Goal: Task Accomplishment & Management: Complete application form

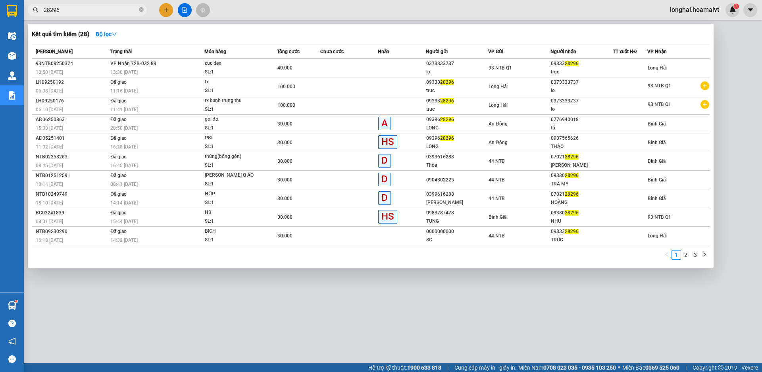
click at [141, 9] on icon "close-circle" at bounding box center [141, 9] width 5 height 5
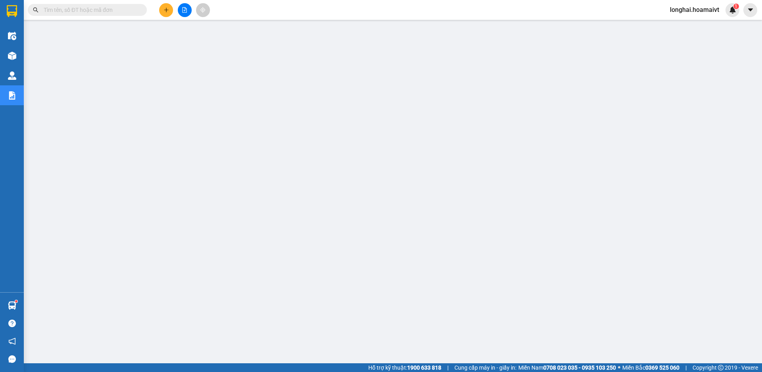
click at [112, 12] on input "text" at bounding box center [91, 10] width 94 height 9
click at [133, 10] on input "0" at bounding box center [91, 10] width 94 height 9
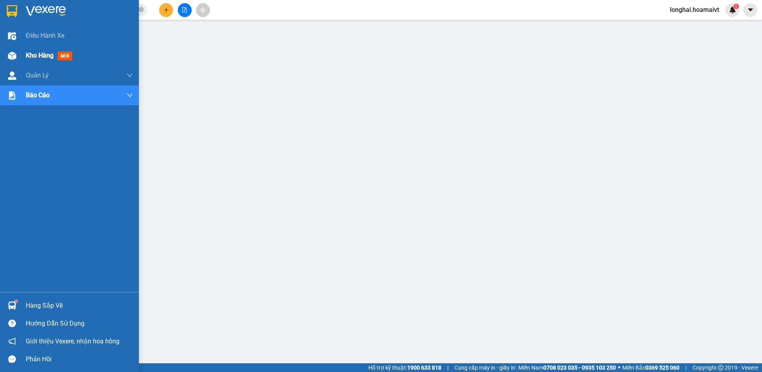
type input "0"
click at [31, 57] on span "Kho hàng" at bounding box center [40, 56] width 28 height 8
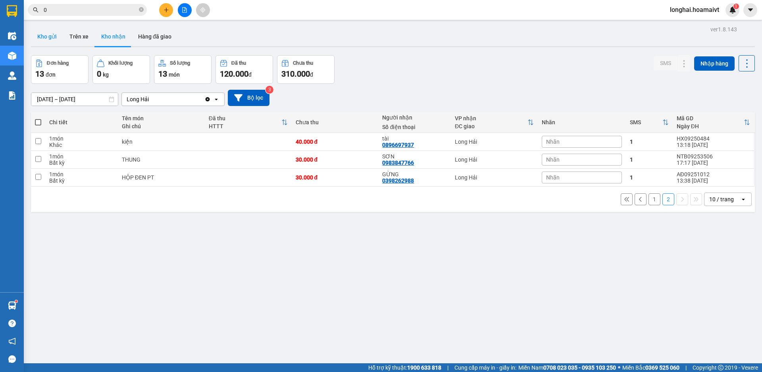
click at [47, 35] on button "Kho gửi" at bounding box center [47, 36] width 32 height 19
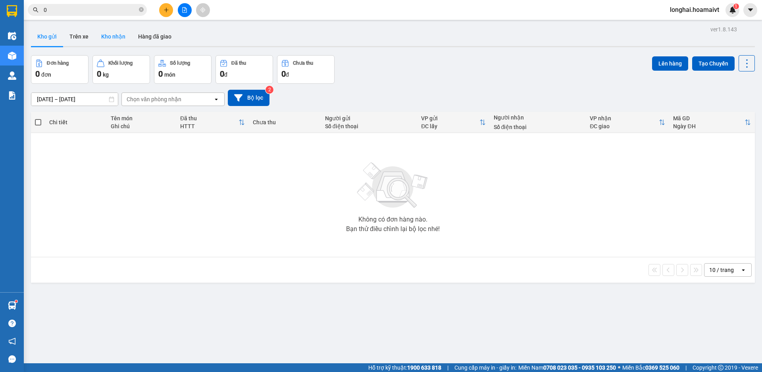
click at [114, 38] on button "Kho nhận" at bounding box center [113, 36] width 37 height 19
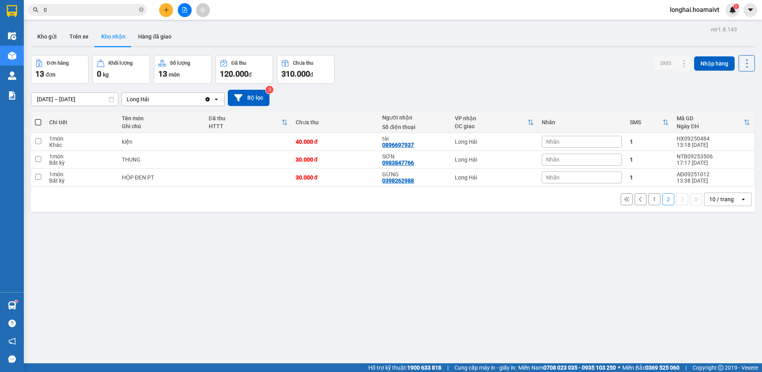
click at [649, 202] on button "1" at bounding box center [655, 199] width 12 height 12
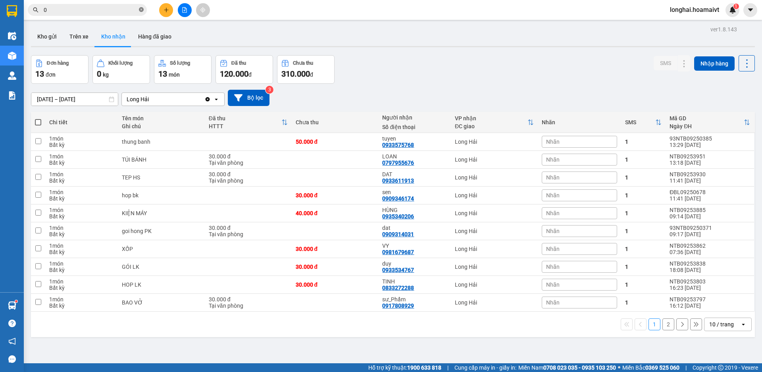
click at [141, 8] on icon "close-circle" at bounding box center [141, 9] width 5 height 5
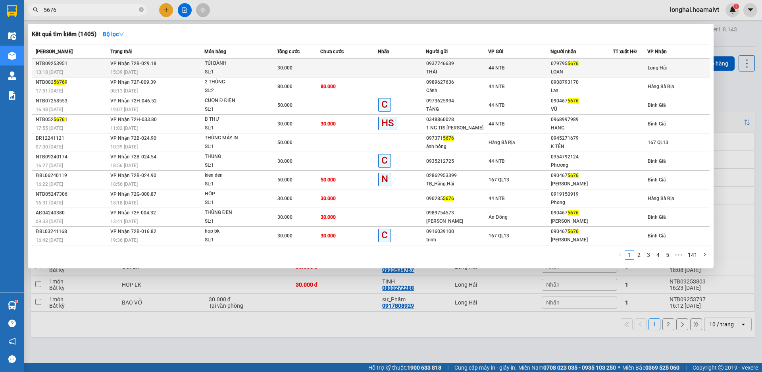
type input "5676"
click at [252, 72] on div "SL: 1" at bounding box center [235, 72] width 60 height 9
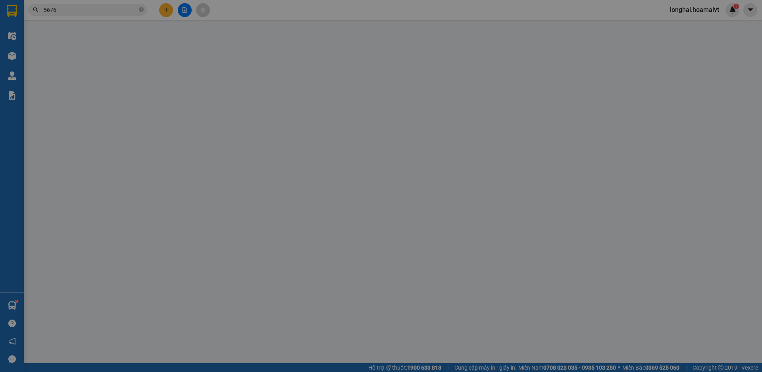
type input "0937746639"
type input "THÁI"
type input "0797955676"
type input "LOAN"
type input "30.000"
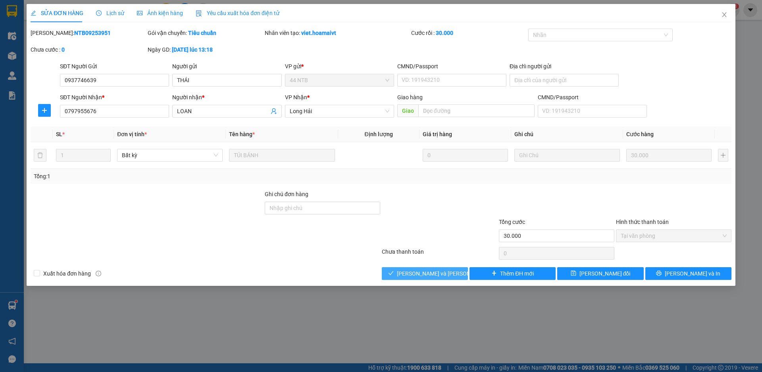
click at [423, 272] on span "[PERSON_NAME] và [PERSON_NAME] hàng" at bounding box center [450, 273] width 107 height 9
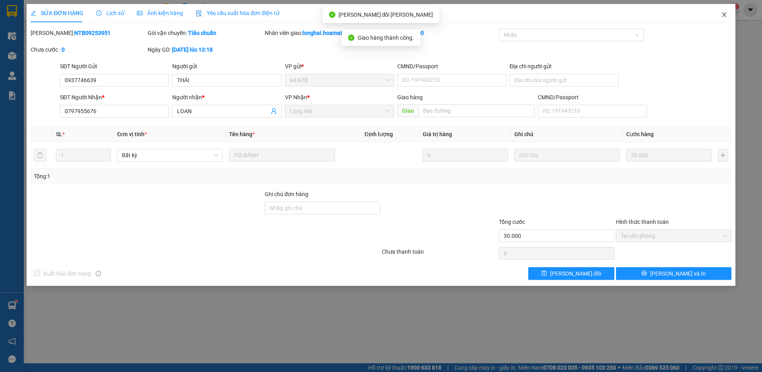
click at [724, 15] on icon "close" at bounding box center [724, 14] width 4 height 5
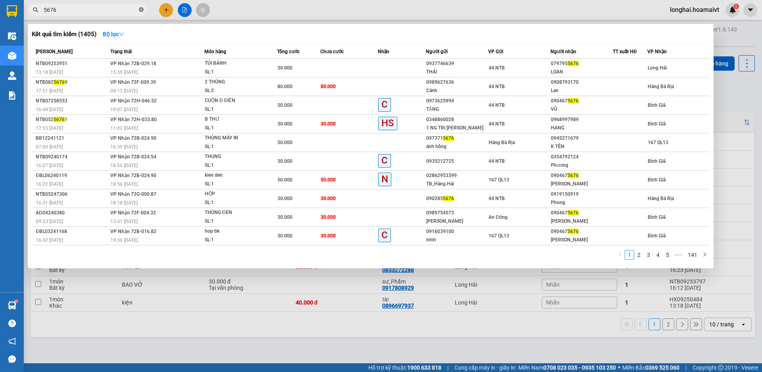
click at [141, 10] on icon "close-circle" at bounding box center [141, 9] width 5 height 5
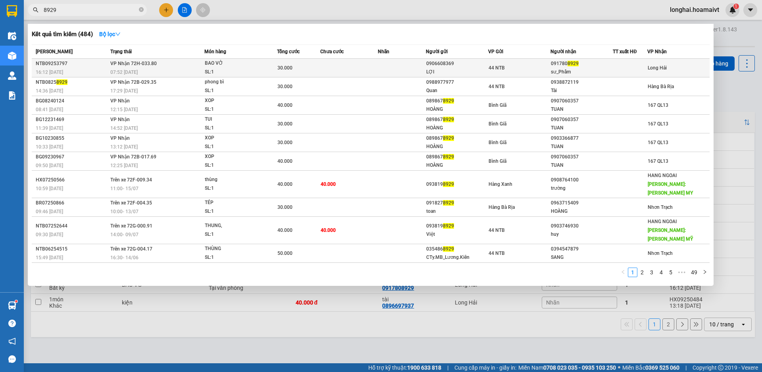
type input "8929"
click at [209, 71] on div "SL: 1" at bounding box center [235, 72] width 60 height 9
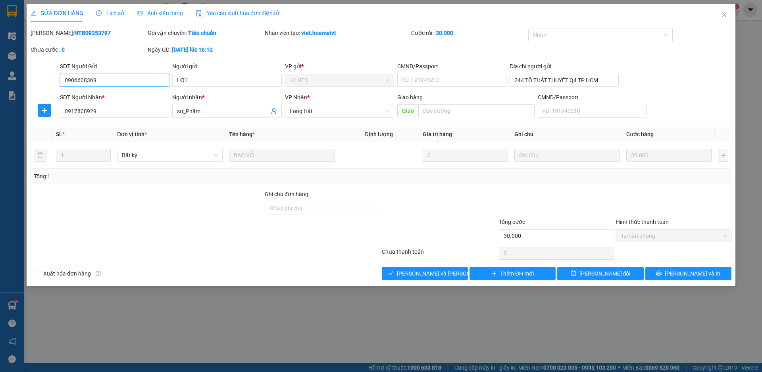
type input "0906608369"
type input "LỢI"
type input "244 TÔ THẤT THUYẾT Q4 TP HCM"
type input "0917808929"
type input "sư_Phẩm"
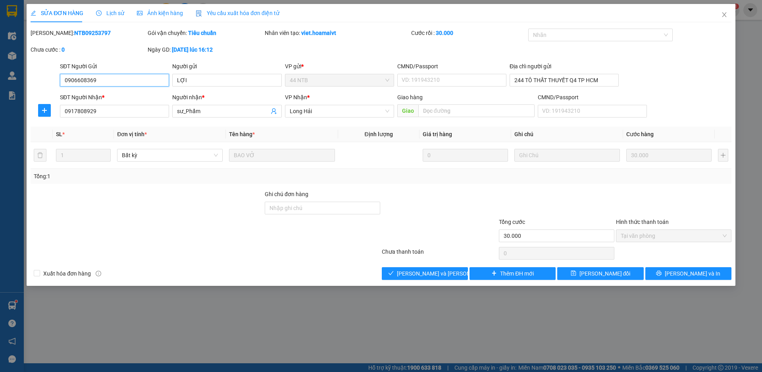
type input "30.000"
click at [435, 270] on span "[PERSON_NAME] và [PERSON_NAME] hàng" at bounding box center [450, 273] width 107 height 9
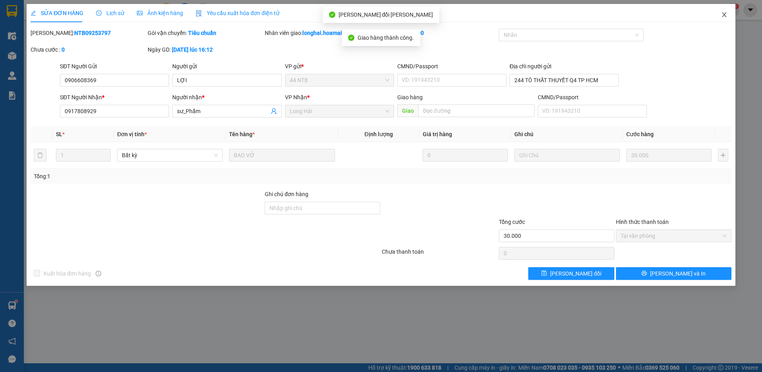
click at [725, 14] on icon "close" at bounding box center [724, 15] width 6 height 6
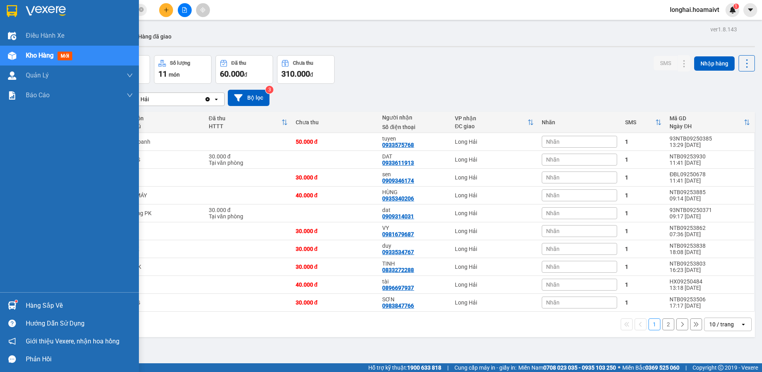
click at [42, 307] on div "Hàng sắp về" at bounding box center [79, 306] width 107 height 12
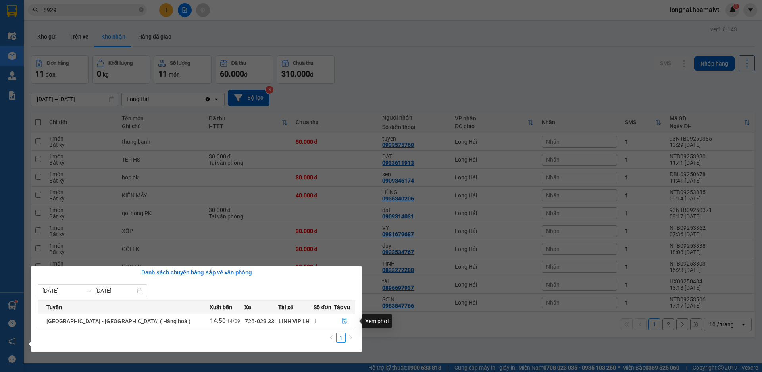
click at [343, 321] on icon "file-done" at bounding box center [345, 321] width 5 height 6
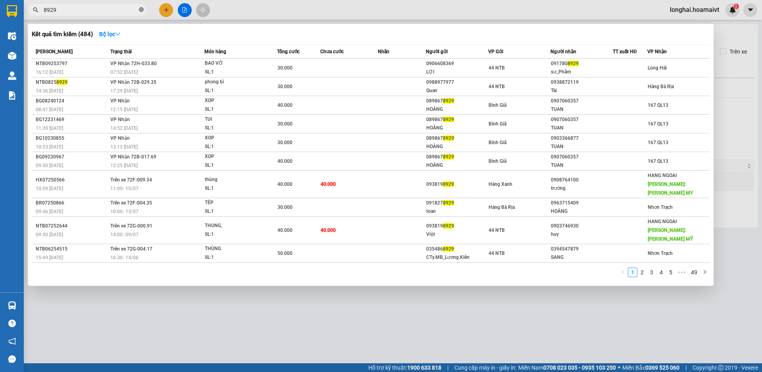
click at [141, 10] on icon "close-circle" at bounding box center [141, 9] width 5 height 5
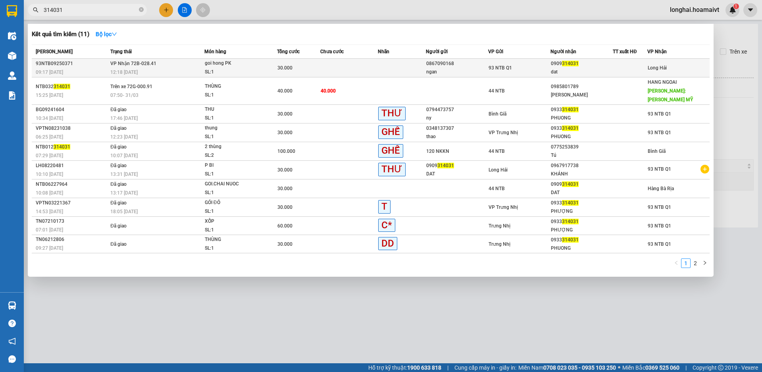
type input "314031"
click at [179, 67] on td "[PERSON_NAME] 72B-028.41 12:18 [DATE]" at bounding box center [156, 68] width 96 height 19
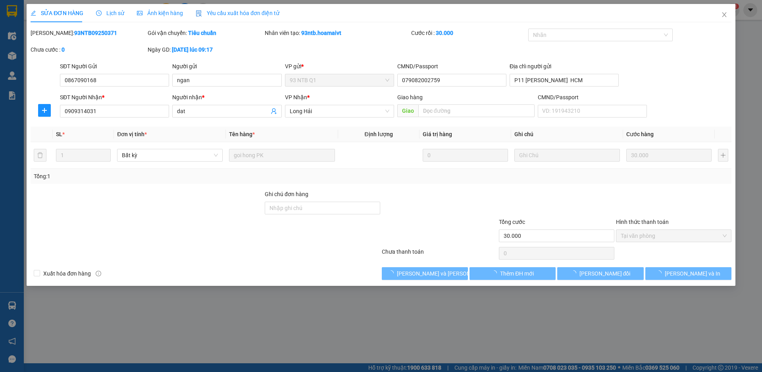
type input "0867090168"
type input "ngan"
type input "079082002759"
type input "P11 [PERSON_NAME] HCM"
type input "0909314031"
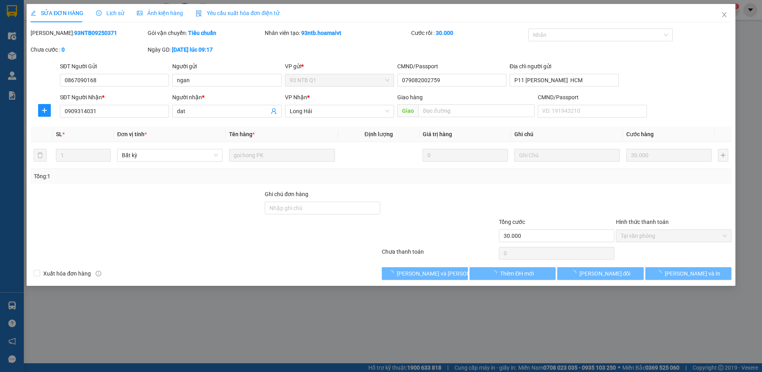
type input "dat"
type input "30.000"
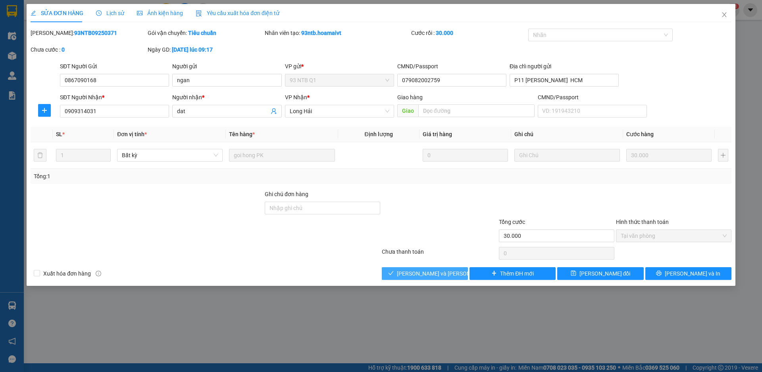
click at [437, 275] on span "[PERSON_NAME] và [PERSON_NAME] hàng" at bounding box center [450, 273] width 107 height 9
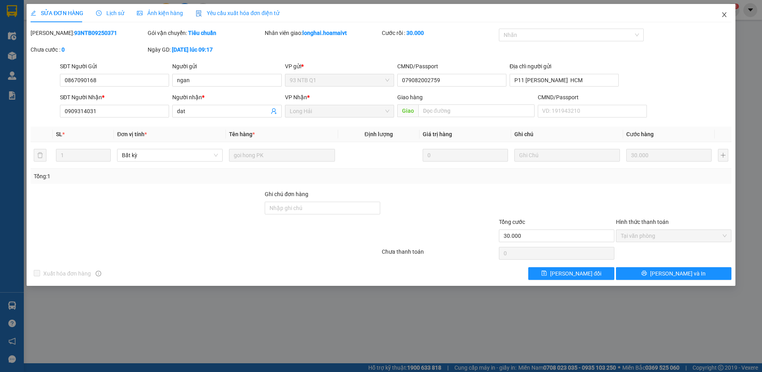
click at [725, 15] on icon "close" at bounding box center [724, 14] width 4 height 5
